Goal: Find specific page/section: Find specific page/section

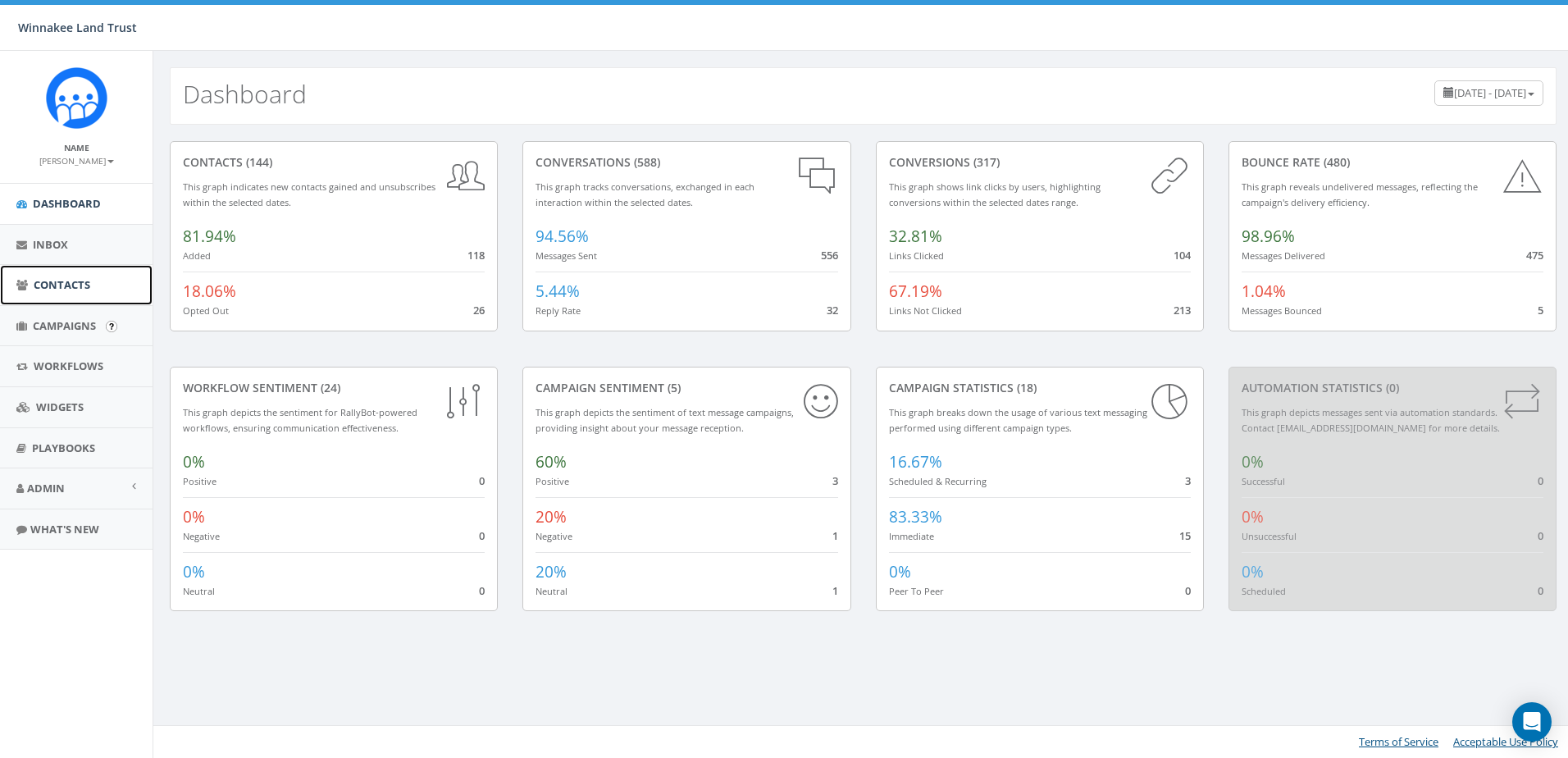
click at [69, 290] on span "Contacts" at bounding box center [62, 285] width 56 height 15
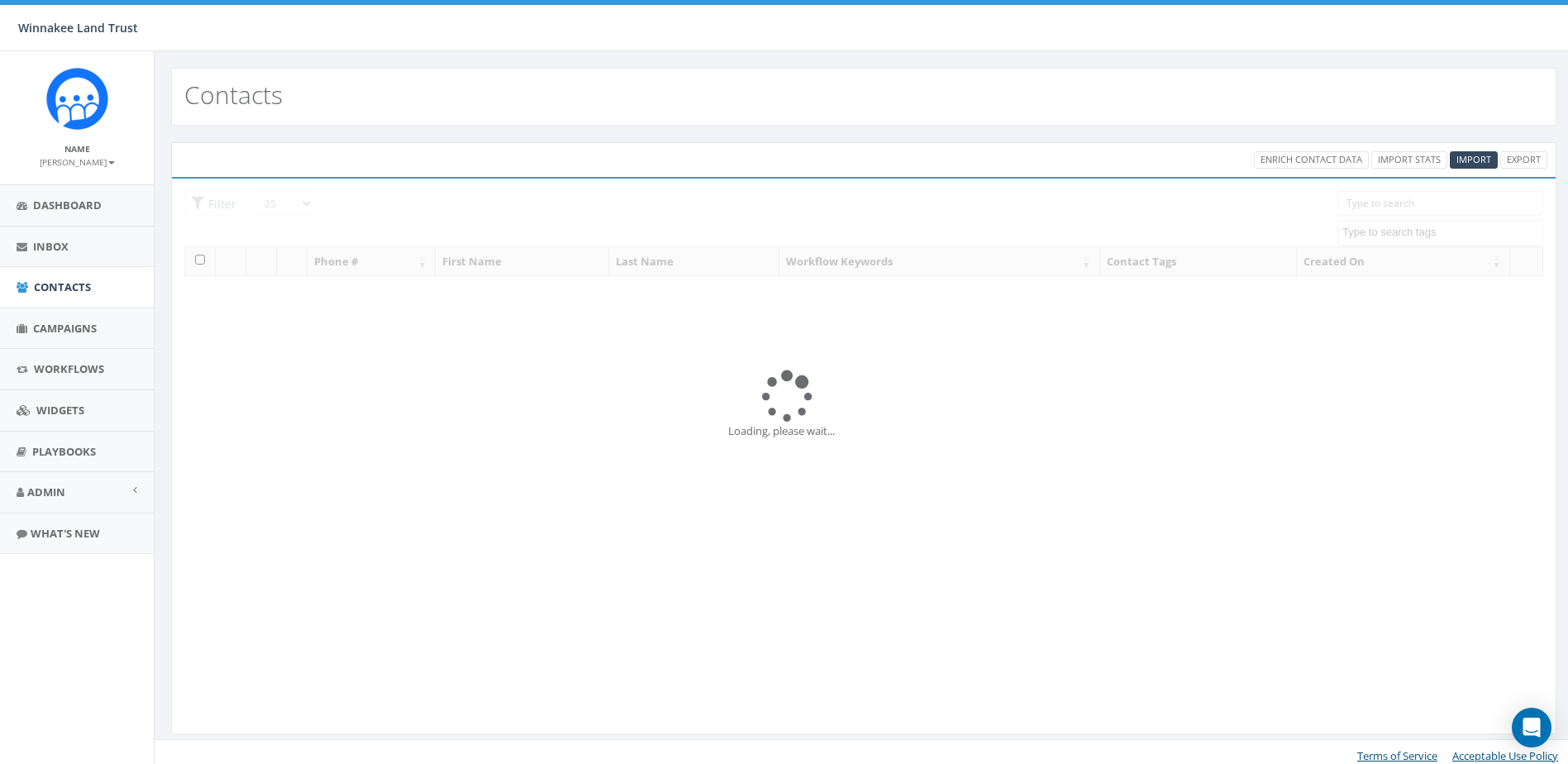
select select
click at [1372, 195] on input "search" at bounding box center [1440, 204] width 206 height 25
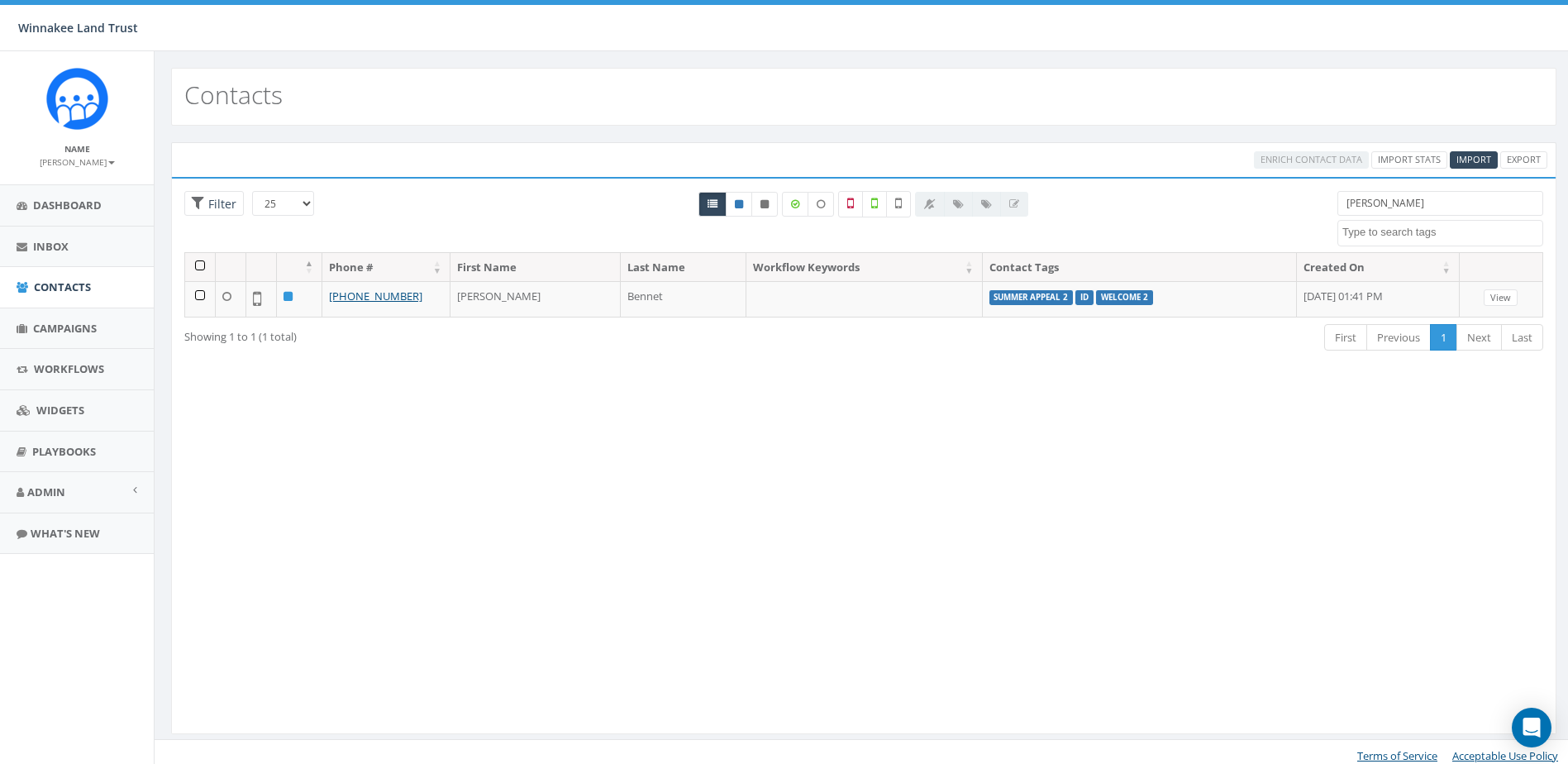
type input "[PERSON_NAME]"
